Goal: Contribute content

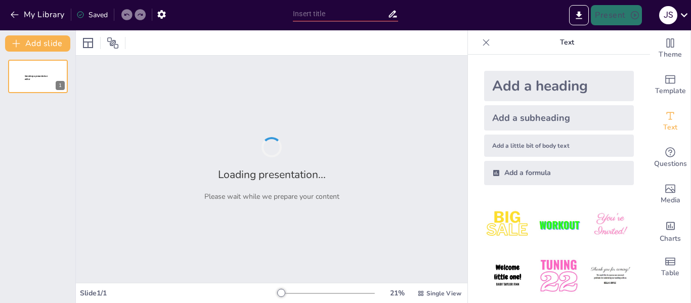
type input "Metabolismo de glucógeno"
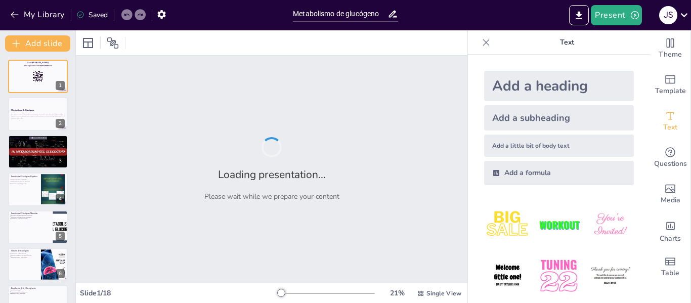
checkbox input "true"
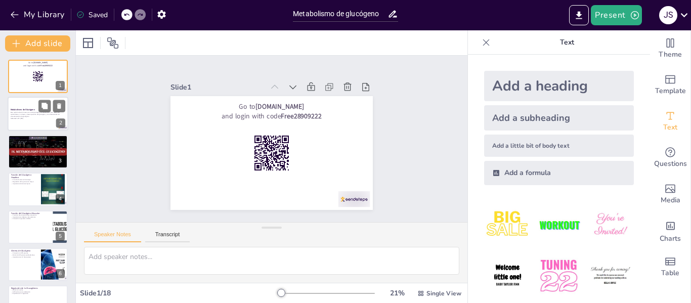
click at [37, 109] on p "Metabolismo de Glucógeno" at bounding box center [38, 109] width 55 height 3
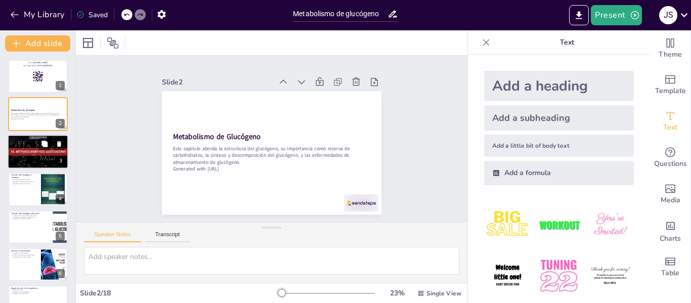
checkbox input "true"
click at [31, 154] on div at bounding box center [38, 151] width 61 height 34
type textarea "La estructura ramificada del glucógeno es esencial para su función como fuente …"
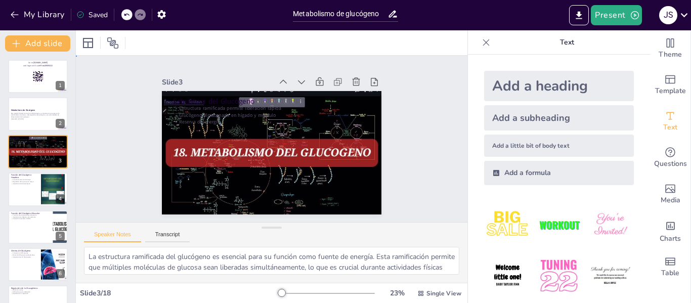
click at [397, 137] on div "Slide 1 Go to [DOMAIN_NAME] and login with code Free28909222 Slide 2 Metabolism…" at bounding box center [271, 139] width 276 height 152
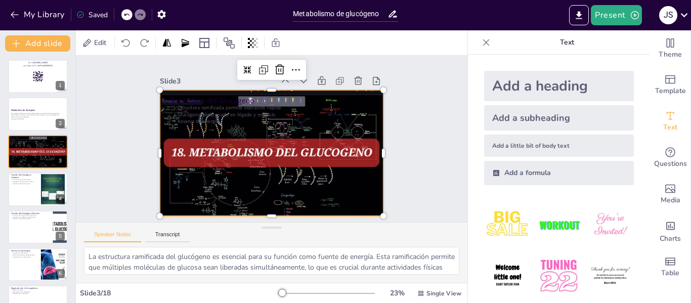
click at [232, 186] on div at bounding box center [271, 152] width 223 height 125
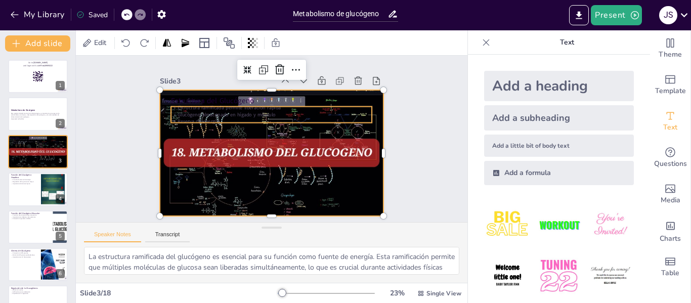
click at [206, 114] on p "Glucógeno almacenado en hígado y músculo" at bounding box center [274, 115] width 200 height 28
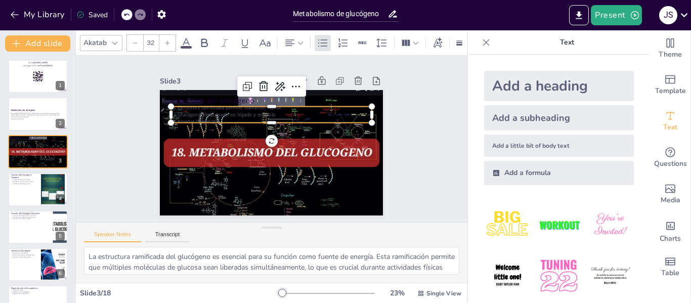
click at [206, 114] on p "Glucógeno almacenado en hígado y músculo" at bounding box center [271, 114] width 201 height 7
click at [206, 114] on p "Glucógeno almacenado en hígado y músculo" at bounding box center [274, 115] width 200 height 28
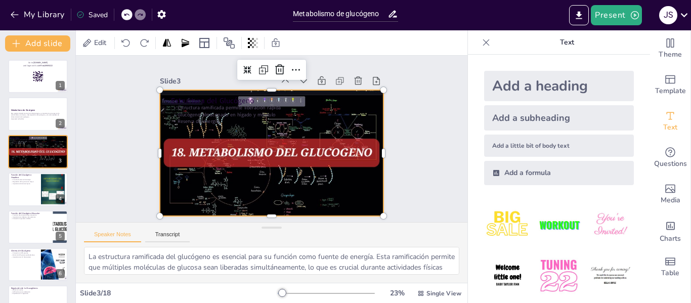
click at [268, 190] on div at bounding box center [270, 153] width 235 height 148
click at [326, 149] on div at bounding box center [271, 152] width 223 height 125
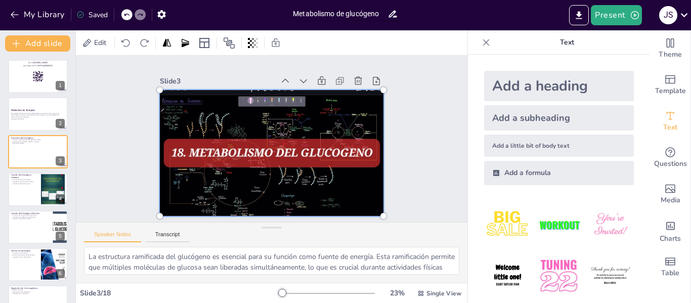
click at [329, 13] on input "Metabolismo de glucógeno" at bounding box center [340, 14] width 95 height 15
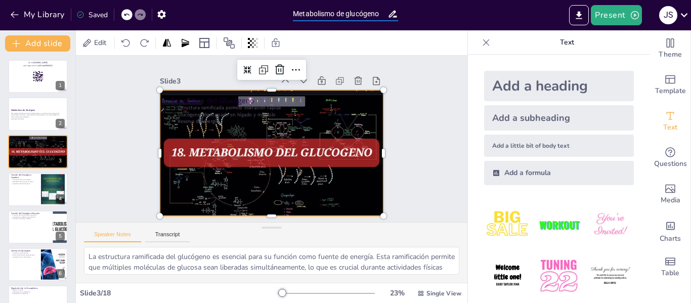
click at [329, 13] on input "Metabolismo de glucógeno" at bounding box center [340, 14] width 95 height 15
click at [261, 164] on div at bounding box center [270, 153] width 235 height 148
click at [272, 177] on div at bounding box center [270, 153] width 235 height 148
click at [272, 177] on div at bounding box center [269, 152] width 244 height 169
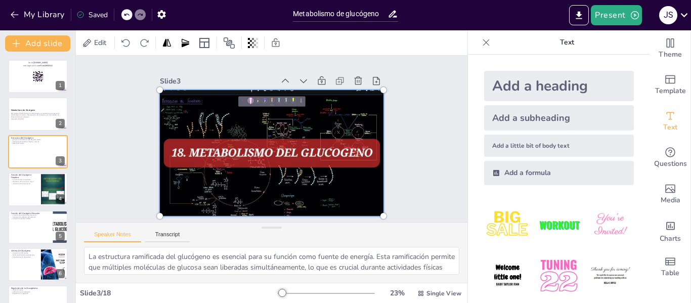
click at [173, 102] on div at bounding box center [270, 152] width 248 height 161
click at [420, 115] on div "Slide 1 Go to [DOMAIN_NAME] and login with code Free28909222 Slide 2 Metabolism…" at bounding box center [271, 139] width 417 height 244
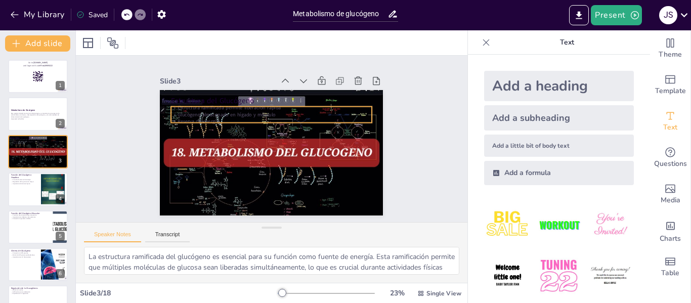
click at [351, 104] on p "Estructura ramificada permite liberación rápida" at bounding box center [271, 107] width 201 height 7
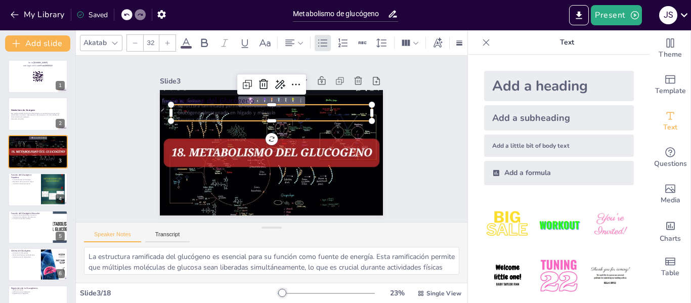
click at [199, 112] on p "Glucógeno almacenado en hígado y músculo" at bounding box center [271, 112] width 201 height 7
click at [199, 108] on p "Glucógeno almacenado en hígado y músculo" at bounding box center [274, 113] width 200 height 28
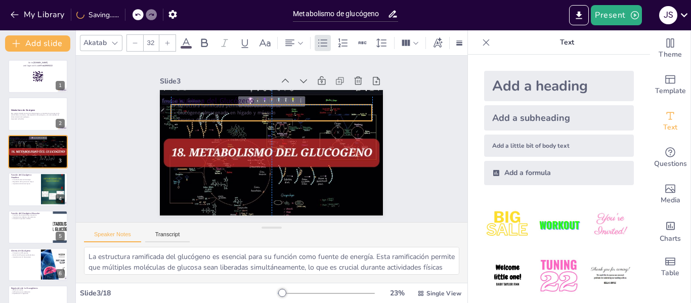
click at [199, 109] on p "Glucógeno almacenado en hígado y músculo" at bounding box center [271, 112] width 201 height 7
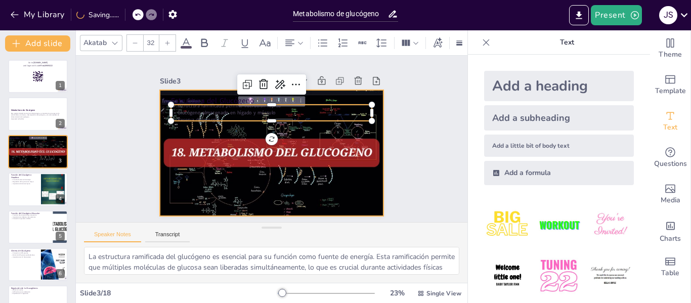
click at [212, 126] on div at bounding box center [270, 153] width 235 height 148
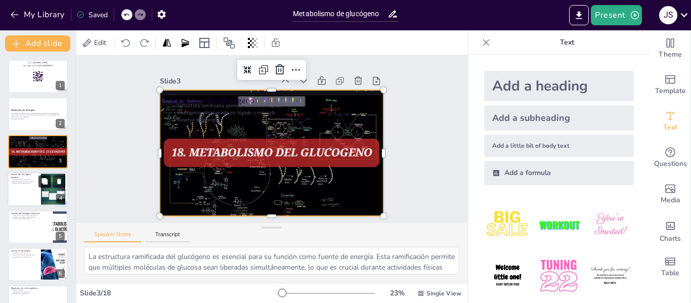
checkbox input "true"
click at [49, 186] on button at bounding box center [44, 181] width 12 height 12
type textarea "La función de reserva del glucógeno hepático es fundamental para mantener la ho…"
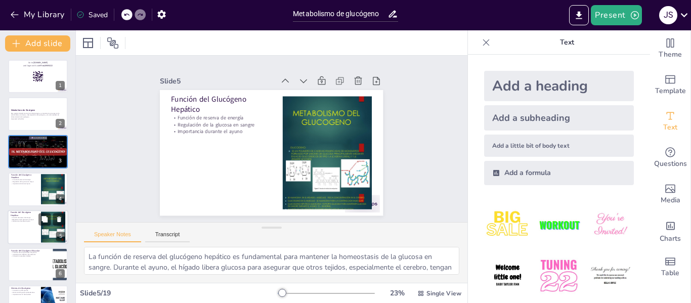
scroll to position [50, 0]
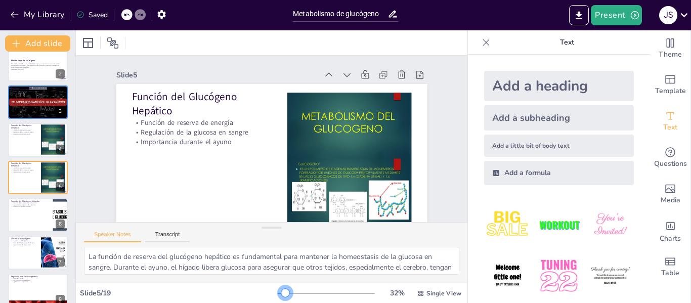
click at [281, 293] on div at bounding box center [285, 293] width 8 height 8
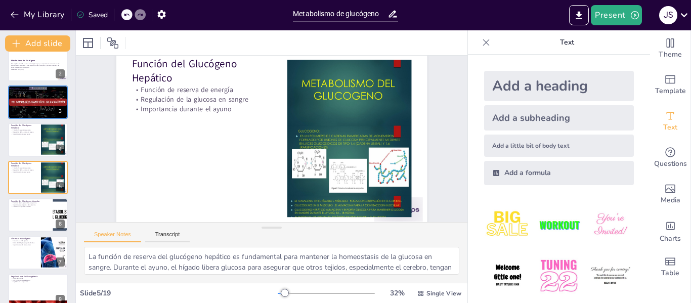
scroll to position [44, 0]
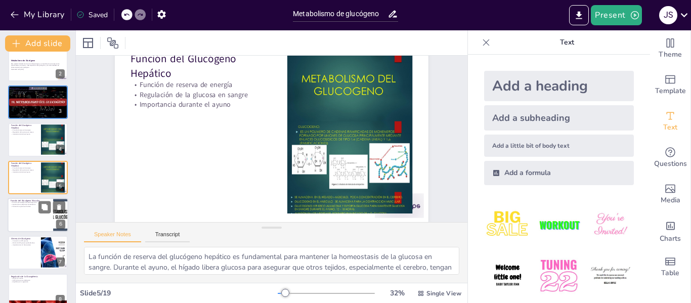
checkbox input "true"
click at [41, 214] on div at bounding box center [38, 215] width 61 height 34
type textarea "La capacidad del glucógeno muscular para liberar glucosa-1-fosfato es esencial …"
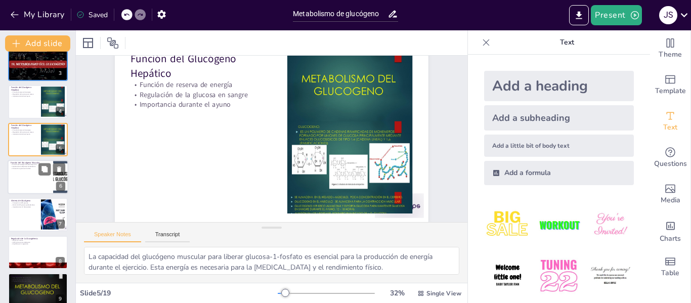
scroll to position [0, 0]
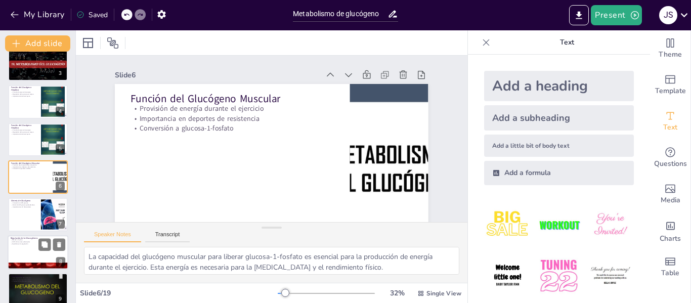
checkbox input "true"
click at [40, 253] on div at bounding box center [38, 252] width 61 height 34
type textarea "La insulina es una hormona clave en la regulación de la glucogénesis. Estimula …"
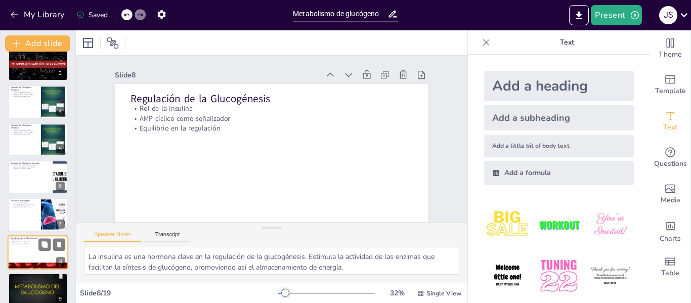
scroll to position [162, 0]
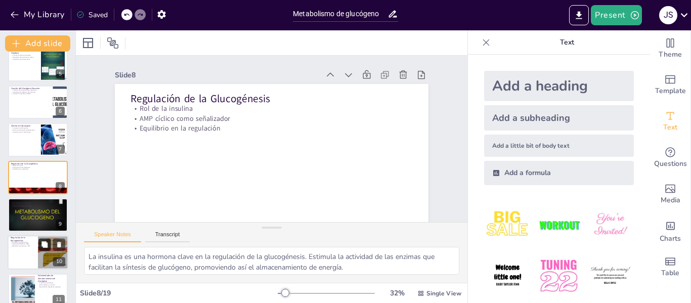
checkbox input "true"
click at [41, 246] on icon at bounding box center [44, 244] width 7 height 7
type textarea "El AMP cíclico es un activador clave de la glucogenólisis. Su presencia indica …"
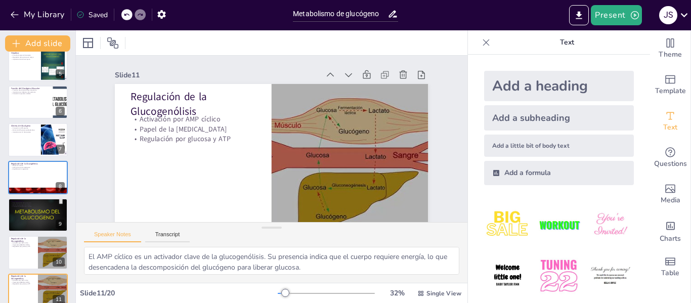
scroll to position [33, 0]
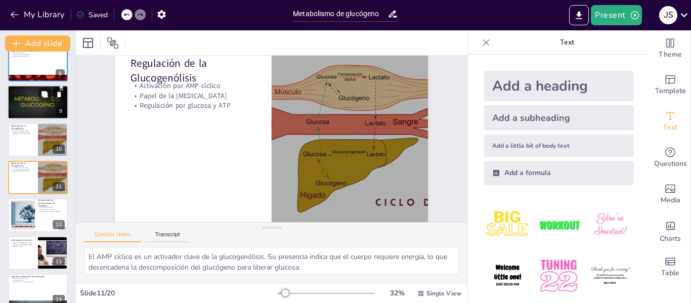
checkbox input "true"
click at [24, 93] on p "Producción de glucosa-1-fosfato" at bounding box center [38, 94] width 54 height 2
type textarea "La descomposición del glucógeno es un proceso crítico que permite que el cuerpo…"
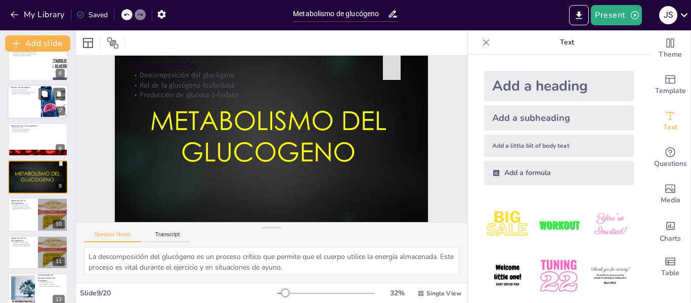
scroll to position [0, 0]
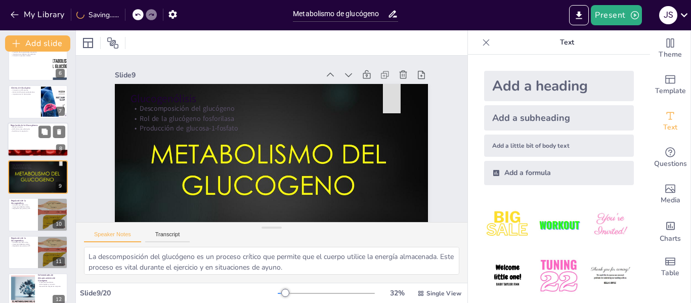
checkbox input "true"
click at [27, 130] on p "Equilibrio en la regulación" at bounding box center [38, 131] width 55 height 2
type textarea "La insulina es una hormona clave en la regulación de la glucogénesis. Estimula …"
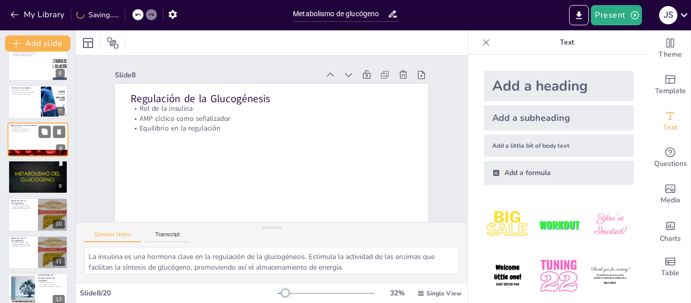
scroll to position [162, 0]
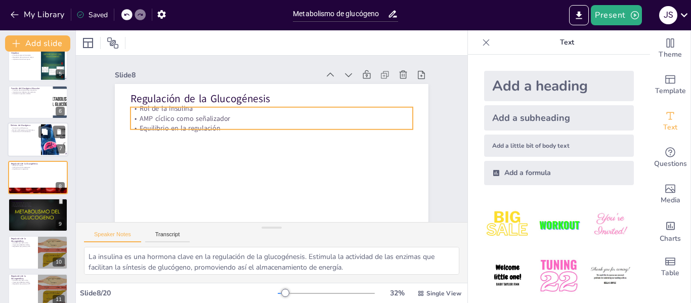
checkbox input "true"
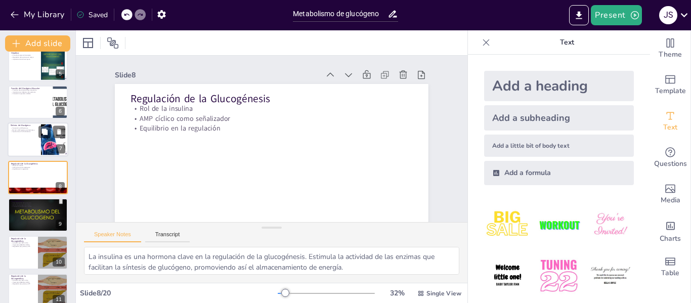
click at [27, 141] on div at bounding box center [38, 140] width 61 height 34
type textarea "La conversión de glucosa-1-fosfato a UDP-glucosa es un paso crítico en la sínte…"
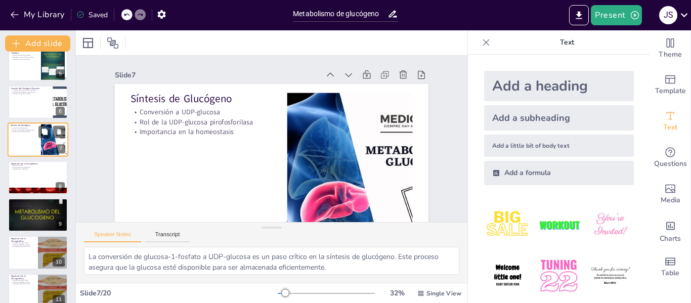
scroll to position [125, 0]
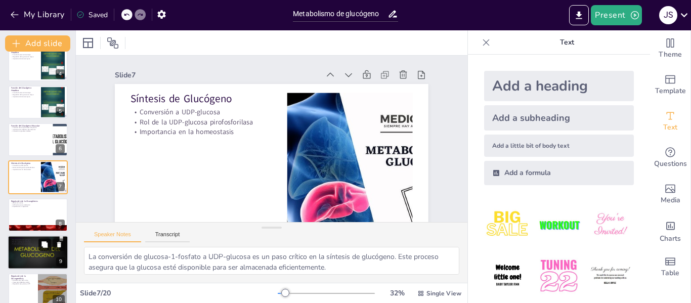
checkbox input "true"
click at [39, 243] on button at bounding box center [44, 244] width 12 height 12
type textarea "La descomposición del glucógeno es un proceso crítico que permite que el cuerpo…"
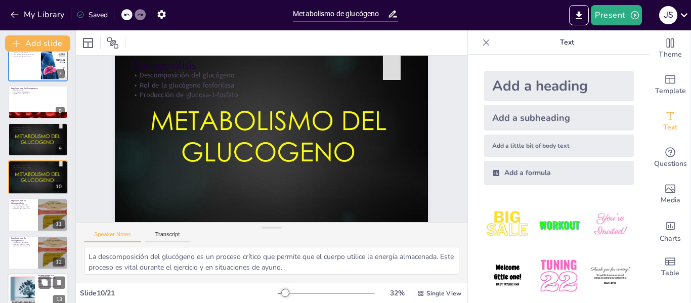
scroll to position [551, 0]
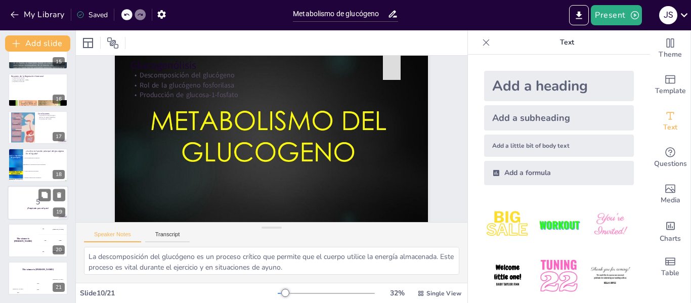
checkbox input "true"
click at [34, 204] on p "5" at bounding box center [38, 201] width 55 height 11
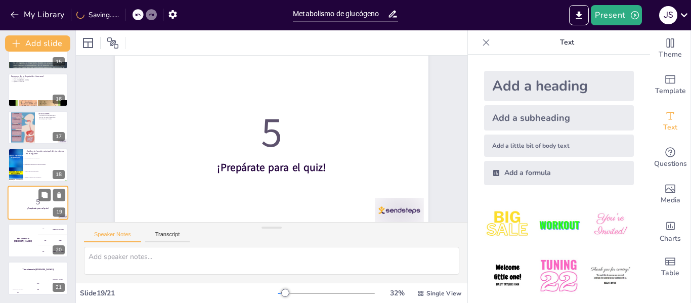
scroll to position [0, 0]
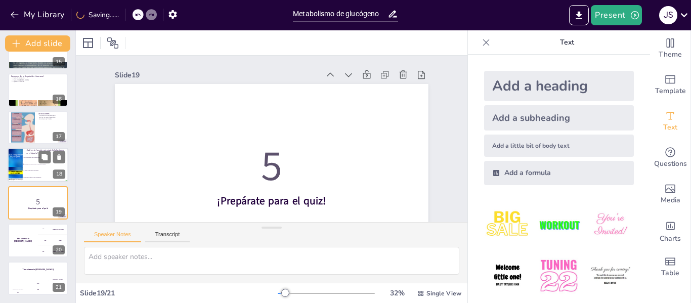
checkbox input "true"
click at [33, 162] on li "Mantener la concentración de glucosa en sangre" at bounding box center [45, 164] width 45 height 7
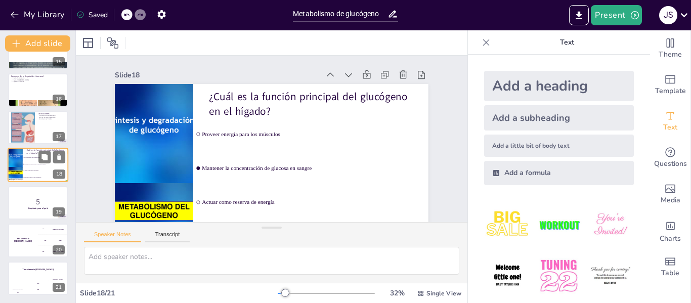
type textarea "La respuesta correcta es la opción 2: Mantener la concentración de glucosa en s…"
checkbox input "true"
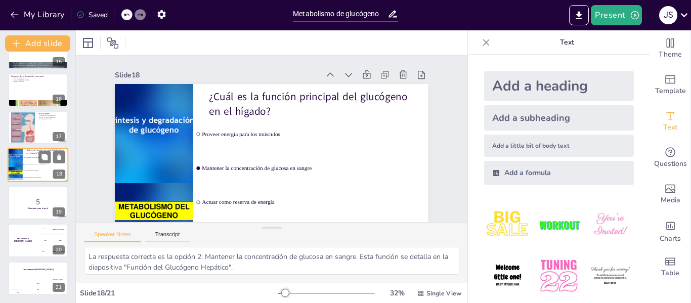
scroll to position [538, 0]
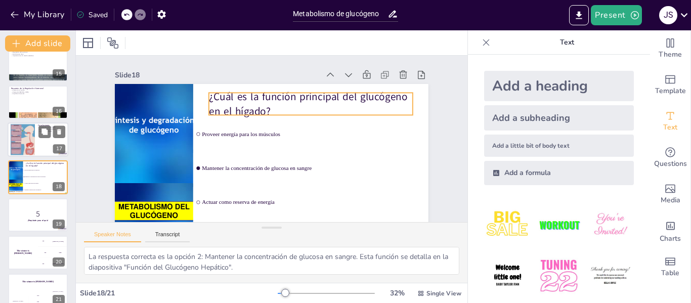
checkbox input "true"
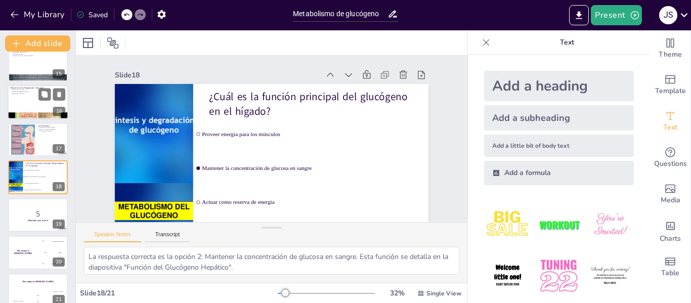
checkbox input "true"
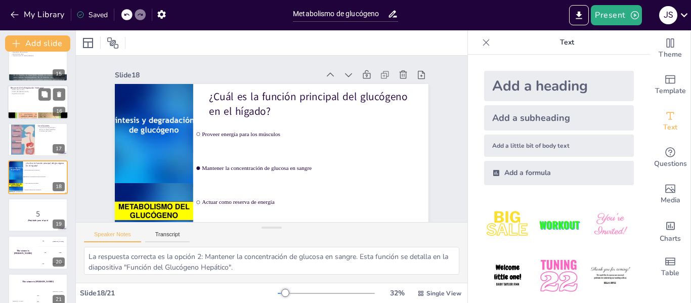
checkbox input "true"
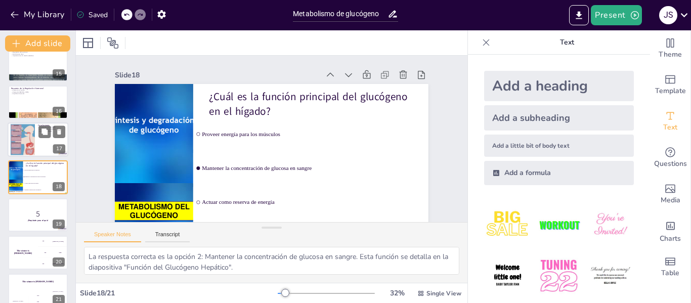
checkbox input "true"
click at [20, 141] on div at bounding box center [23, 139] width 24 height 49
type textarea "El glucógeno es una fuente clave de energía y su metabolismo adecuado es esenci…"
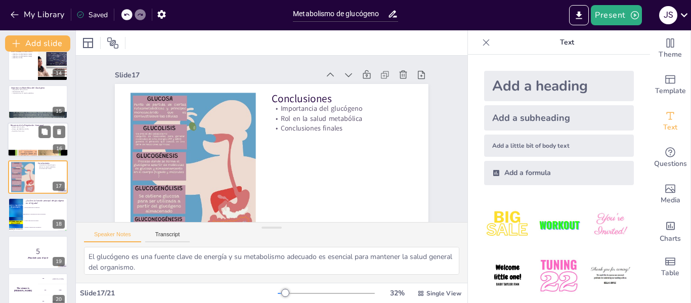
checkbox input "true"
click at [20, 128] on p "Efecto del [MEDICAL_DATA]" at bounding box center [38, 129] width 55 height 2
type textarea "La insulina promueve la síntesis de glucógeno y reduce la glucogenólisis, ayuda…"
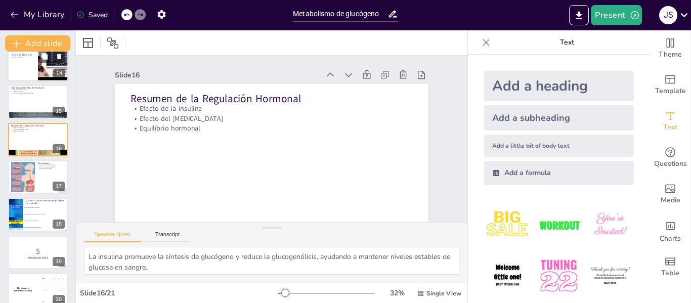
scroll to position [463, 0]
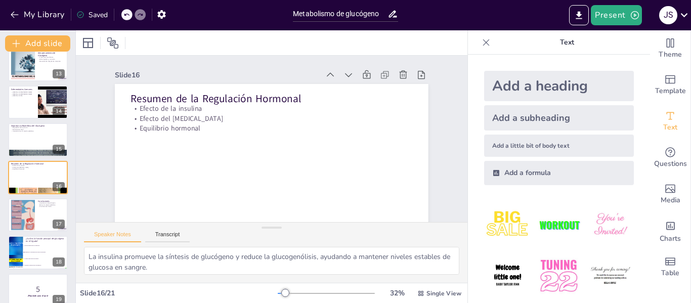
checkbox input "true"
